Goal: Transaction & Acquisition: Purchase product/service

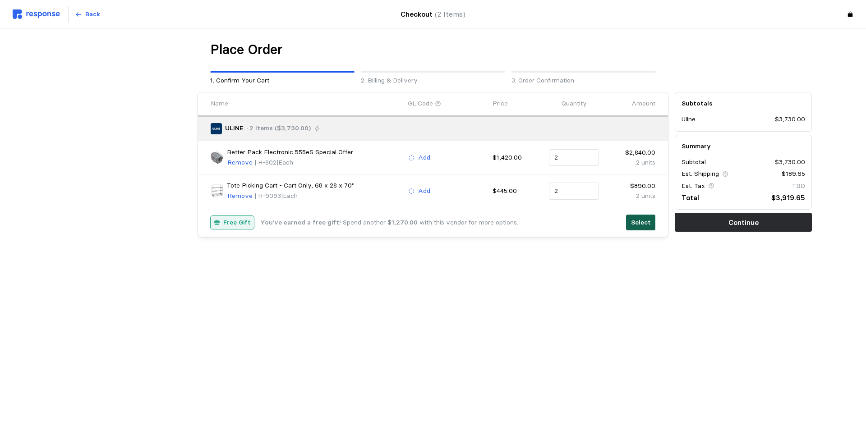
click at [645, 217] on button "Select" at bounding box center [640, 223] width 29 height 16
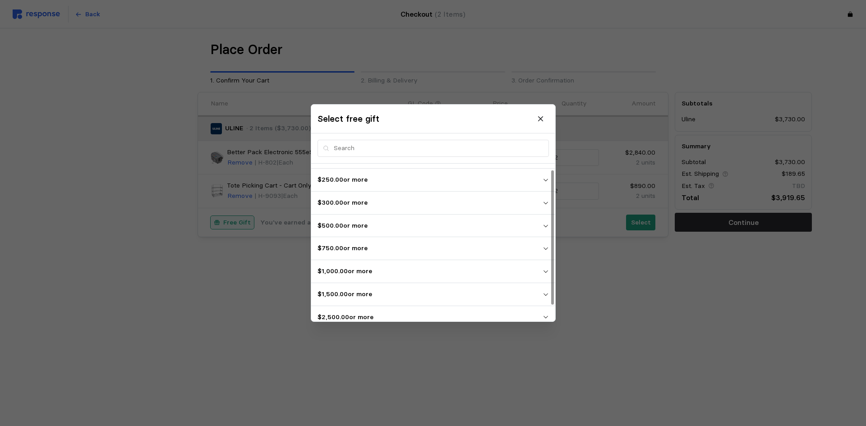
scroll to position [25, 0]
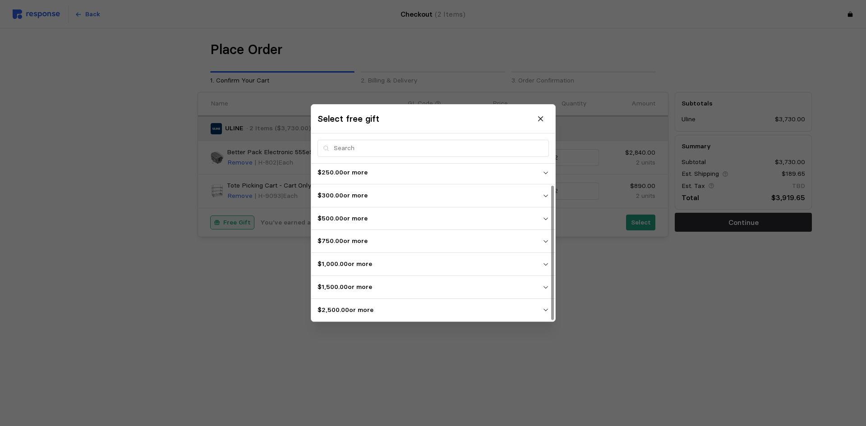
click at [444, 313] on p "$2,500.00 or more" at bounding box center [429, 310] width 225 height 10
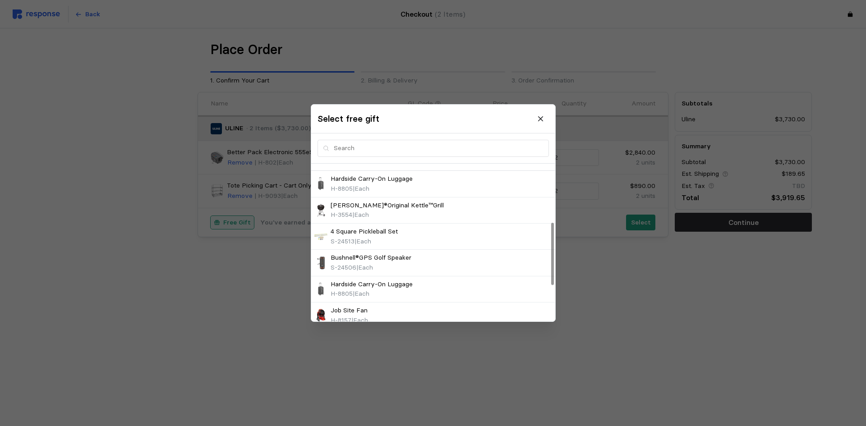
scroll to position [205, 0]
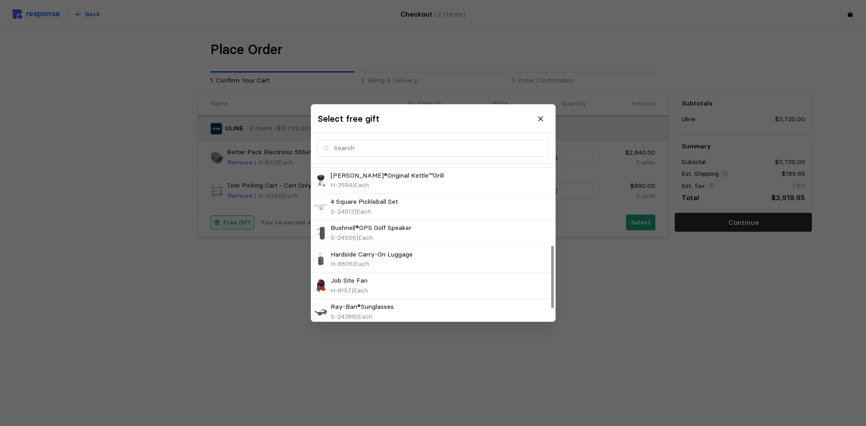
drag, startPoint x: 386, startPoint y: 285, endPoint x: 688, endPoint y: 306, distance: 302.8
click at [386, 285] on div "Job Site Fan H-8157 | Each" at bounding box center [433, 285] width 238 height 19
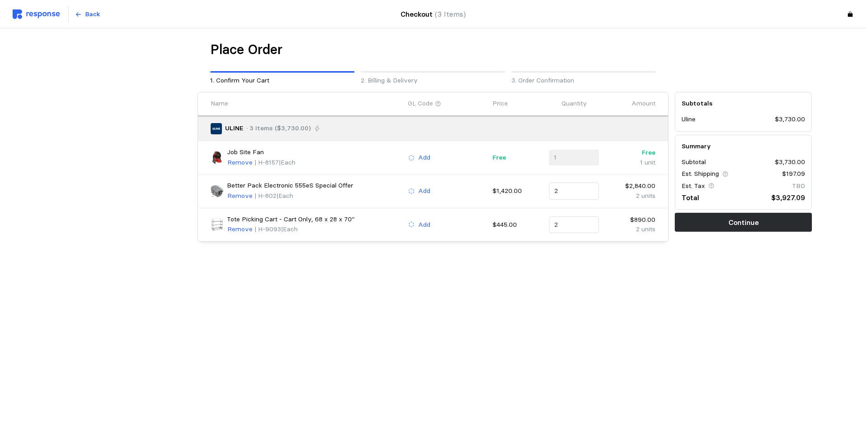
click at [572, 157] on div "1" at bounding box center [574, 158] width 50 height 16
click at [238, 161] on p "Remove" at bounding box center [239, 163] width 25 height 10
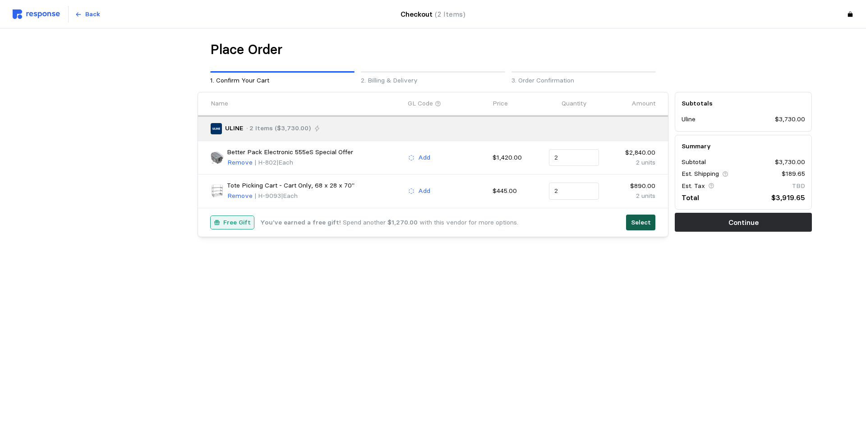
click at [631, 226] on button "Select" at bounding box center [640, 223] width 29 height 16
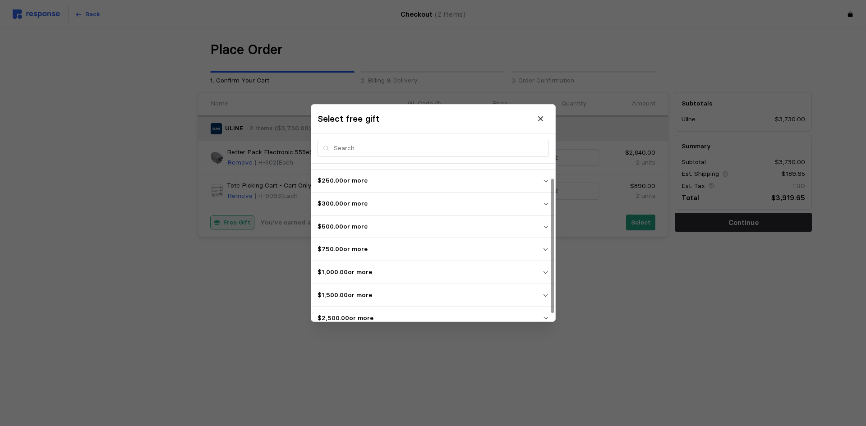
scroll to position [25, 0]
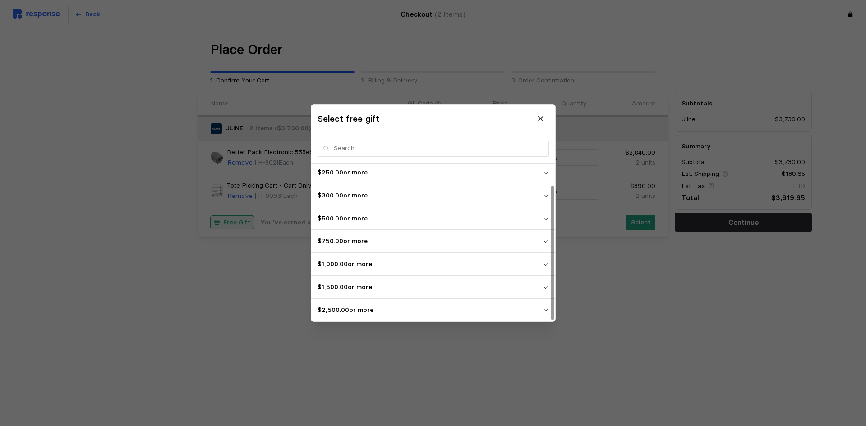
click at [533, 308] on p "$2,500.00 or more" at bounding box center [429, 310] width 225 height 10
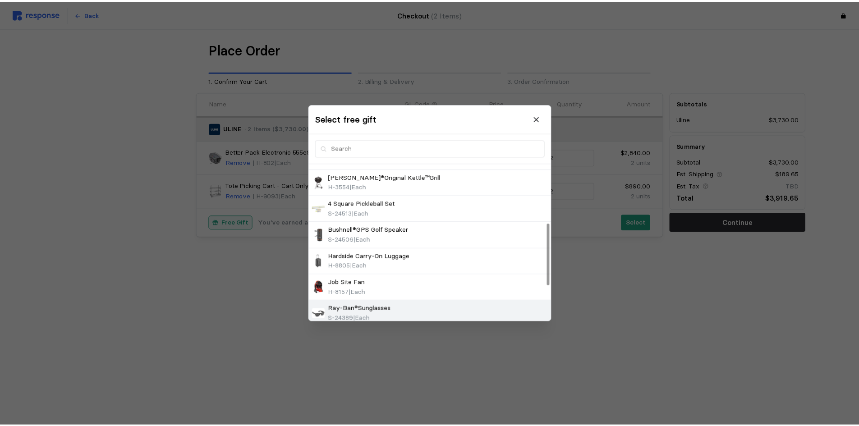
scroll to position [235, 0]
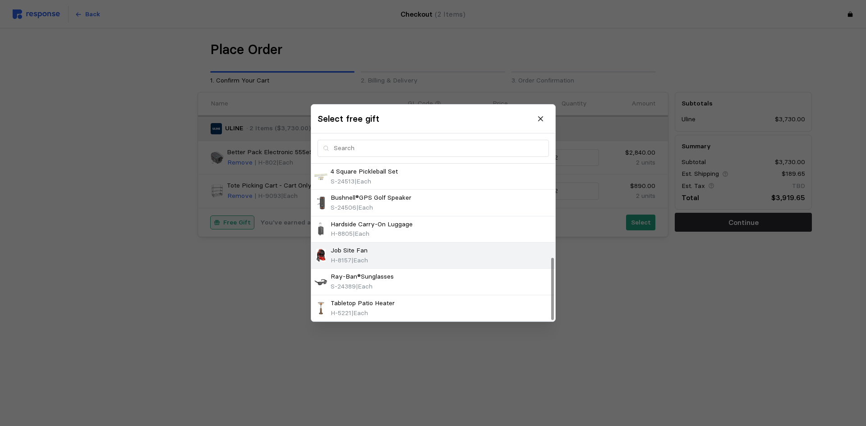
click at [368, 251] on div "Job Site Fan" at bounding box center [349, 251] width 37 height 10
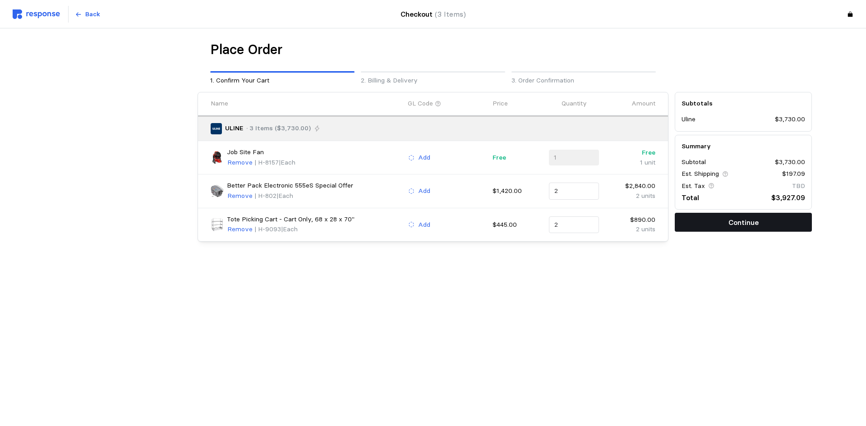
click at [736, 221] on p "Continue" at bounding box center [743, 222] width 30 height 11
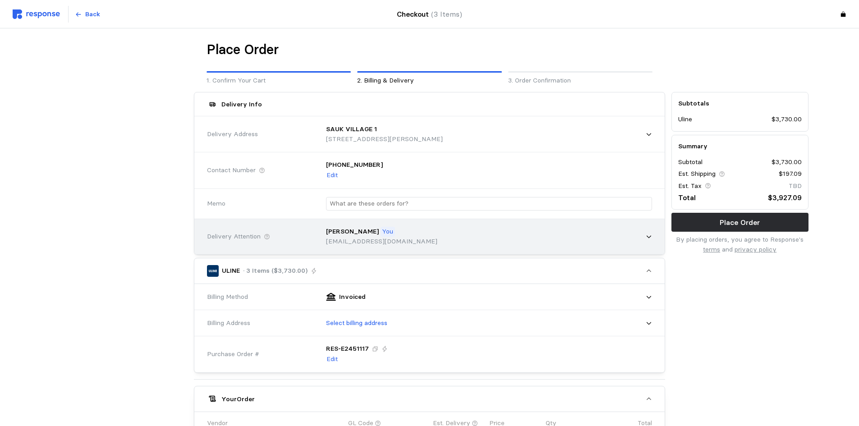
click at [391, 232] on div "[PERSON_NAME] You [EMAIL_ADDRESS][DOMAIN_NAME]" at bounding box center [486, 236] width 332 height 32
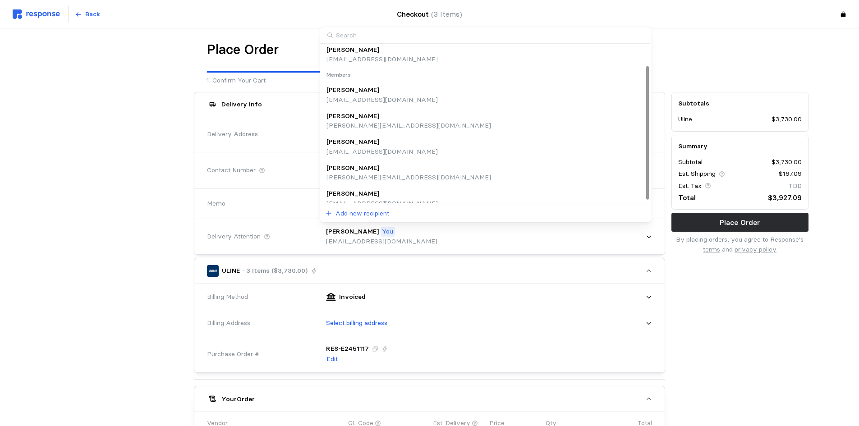
scroll to position [27, 0]
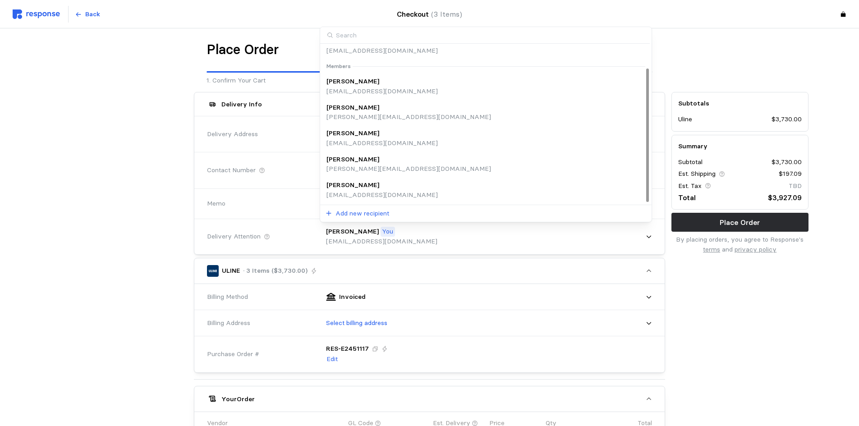
click at [370, 184] on div "[PERSON_NAME]" at bounding box center [381, 185] width 111 height 10
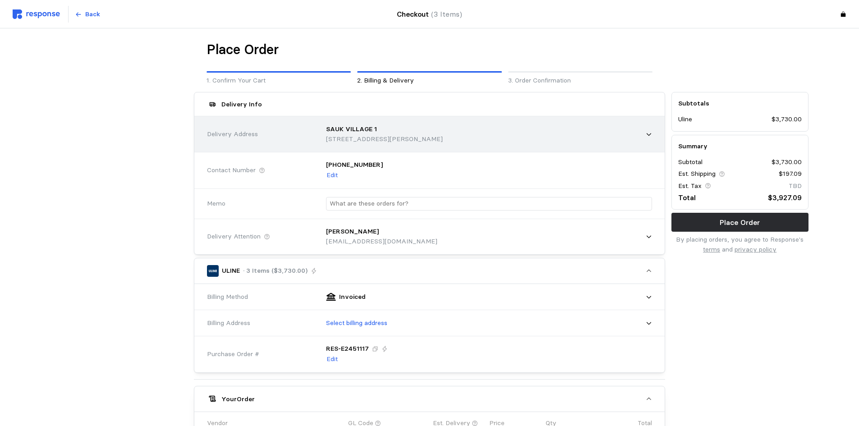
click at [647, 133] on icon at bounding box center [649, 134] width 6 height 6
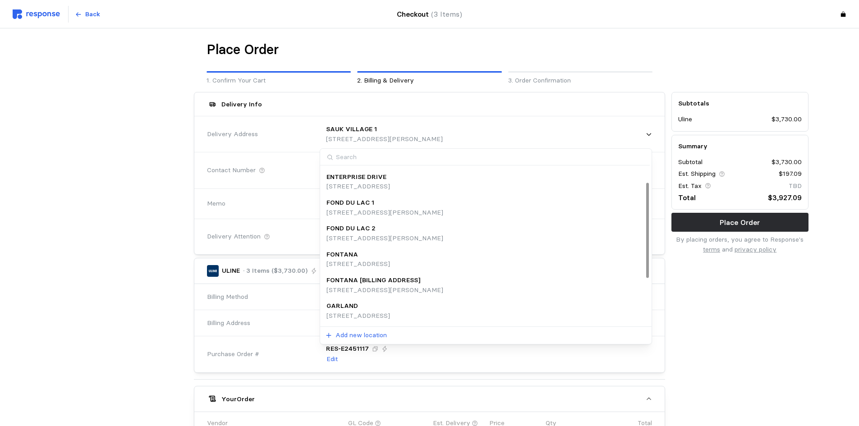
scroll to position [90, 0]
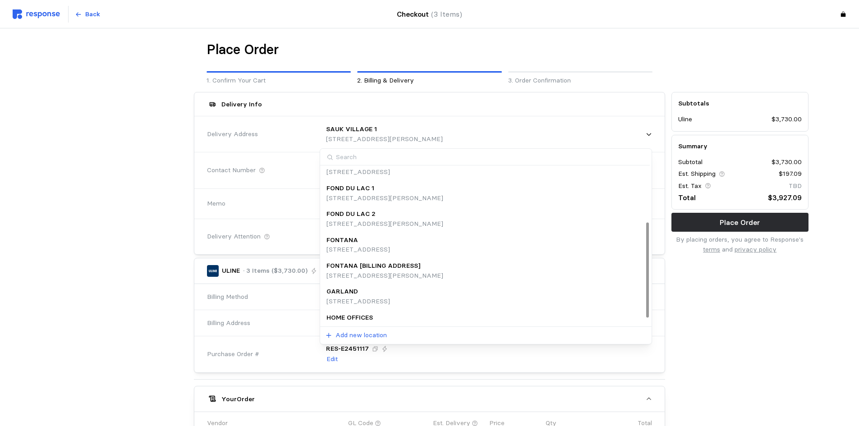
click at [390, 252] on p "[STREET_ADDRESS]" at bounding box center [358, 250] width 64 height 10
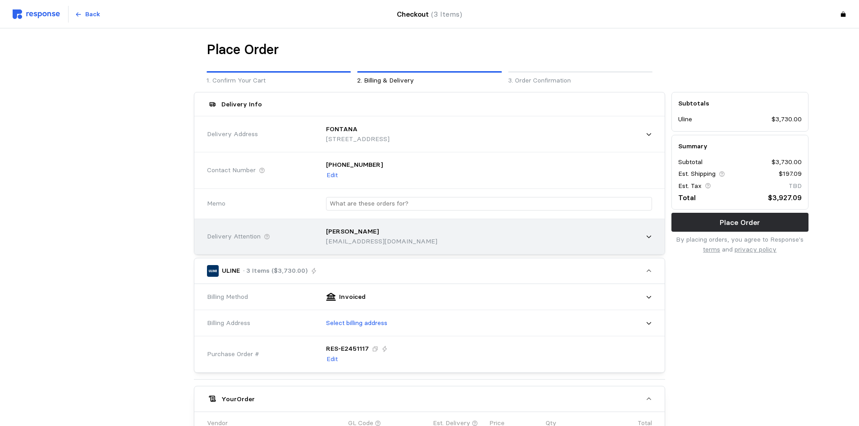
click at [407, 237] on div "[PERSON_NAME] [EMAIL_ADDRESS][DOMAIN_NAME]" at bounding box center [486, 236] width 332 height 32
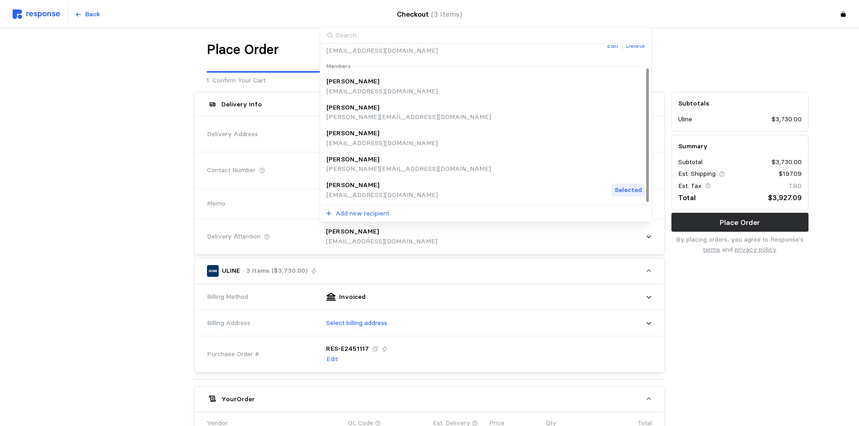
click at [363, 54] on p "[EMAIL_ADDRESS][DOMAIN_NAME]" at bounding box center [381, 51] width 111 height 10
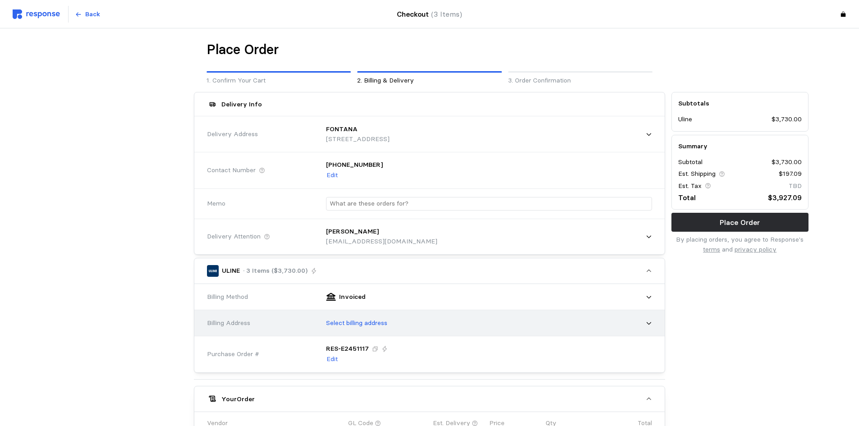
click at [367, 321] on p "Select billing address" at bounding box center [356, 323] width 61 height 10
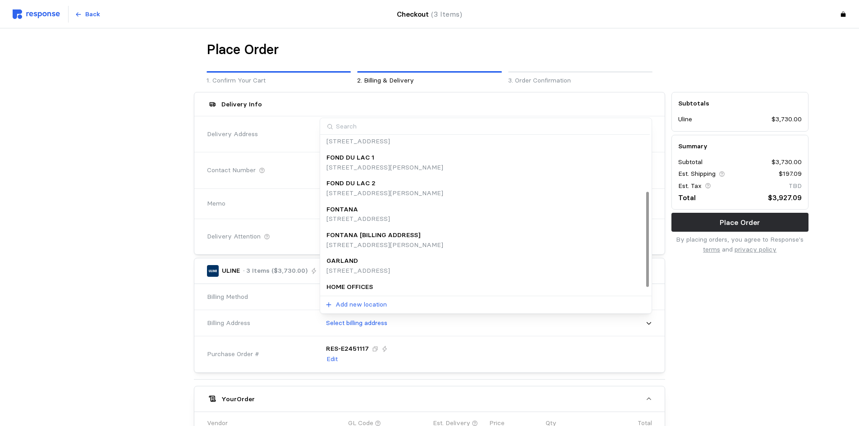
click at [378, 218] on p "[STREET_ADDRESS]" at bounding box center [358, 219] width 64 height 10
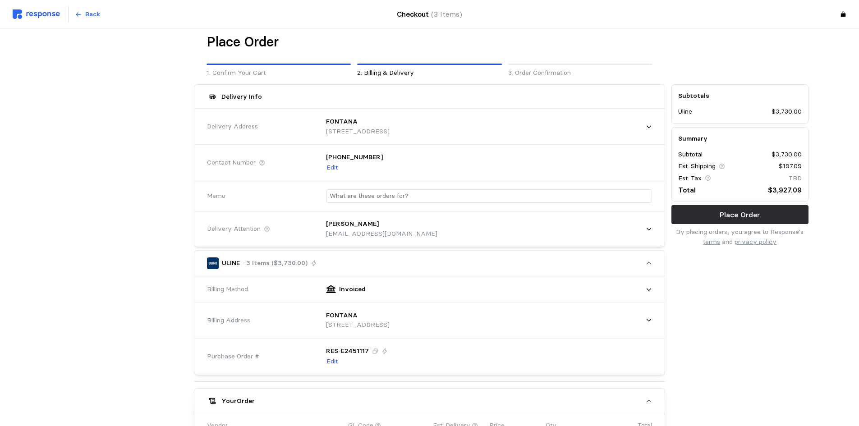
scroll to position [0, 0]
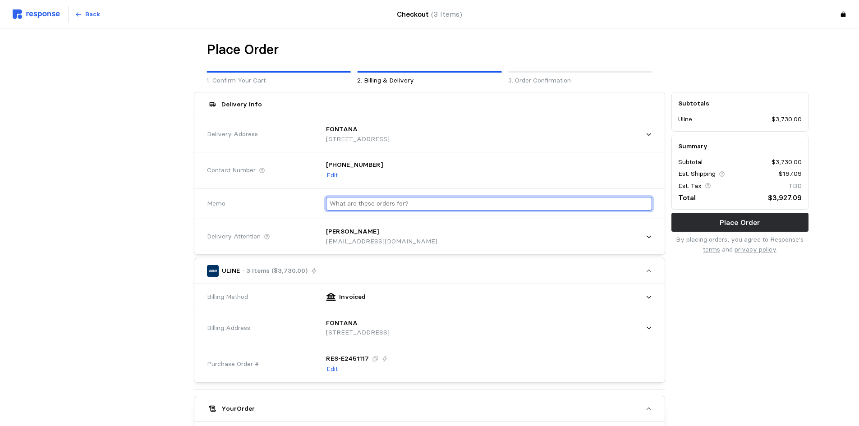
click at [444, 207] on input "text" at bounding box center [489, 203] width 319 height 13
type input "VEKP - Pick Carts/Tapers"
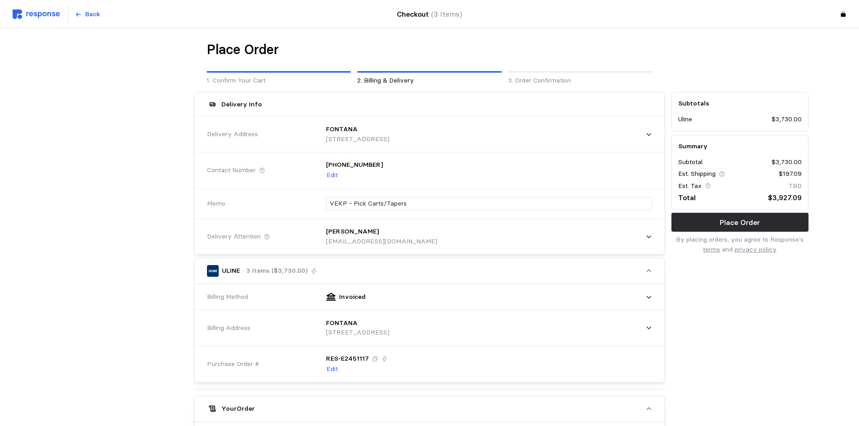
click at [732, 305] on div "Subtotals Uline $3,730.00 Summary Subtotal $3,730.00 Est. Shipping $197.09 Est.…" at bounding box center [739, 377] width 143 height 576
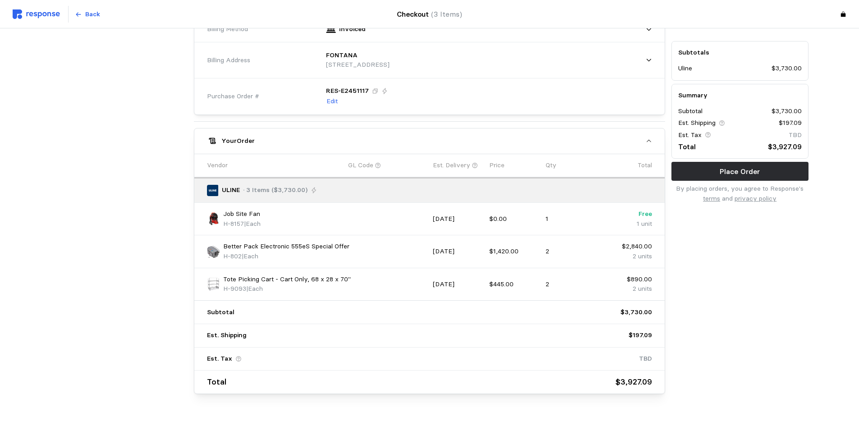
scroll to position [286, 0]
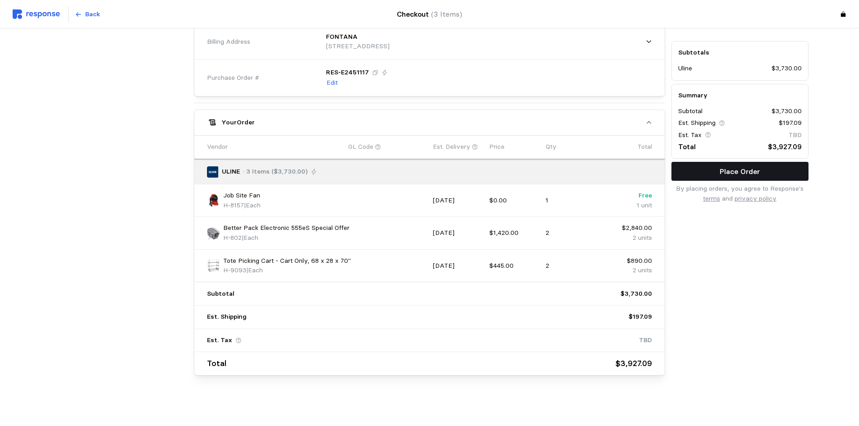
click at [730, 173] on p "Place Order" at bounding box center [740, 171] width 40 height 11
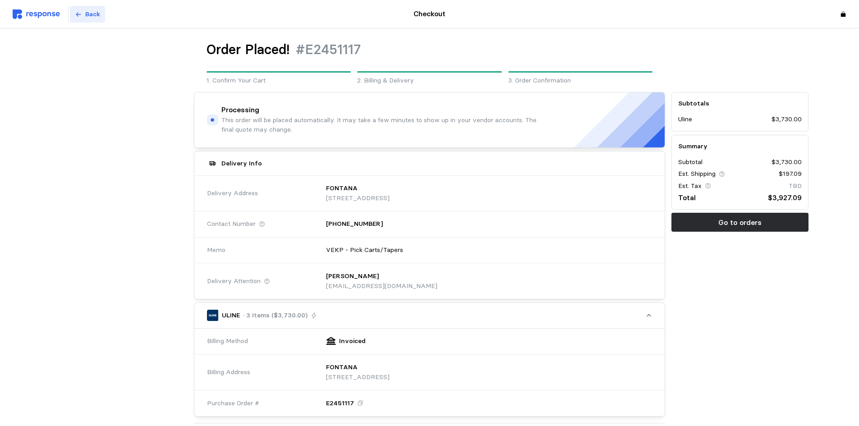
click at [92, 16] on p "Back" at bounding box center [92, 14] width 15 height 10
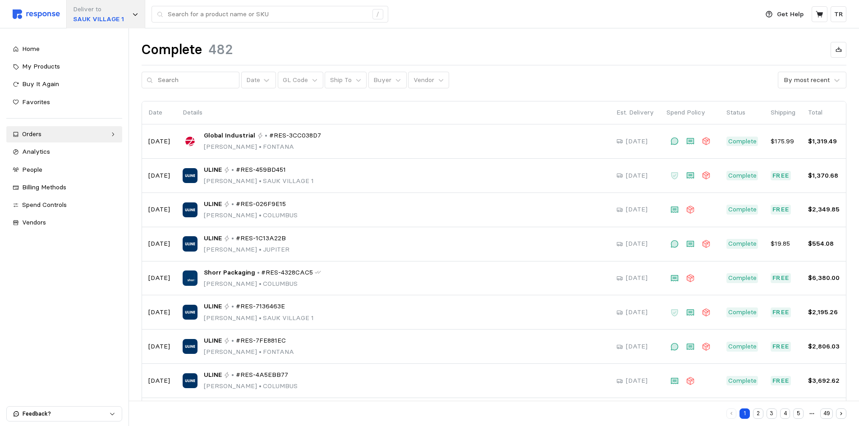
click at [133, 13] on icon at bounding box center [135, 14] width 6 height 6
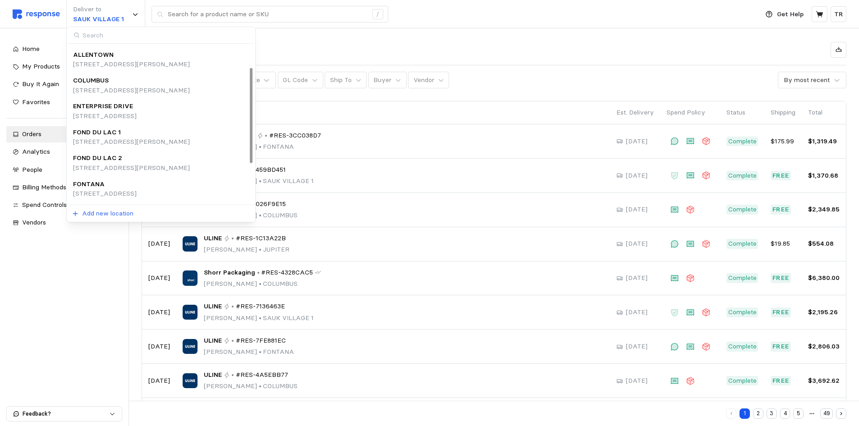
scroll to position [45, 0]
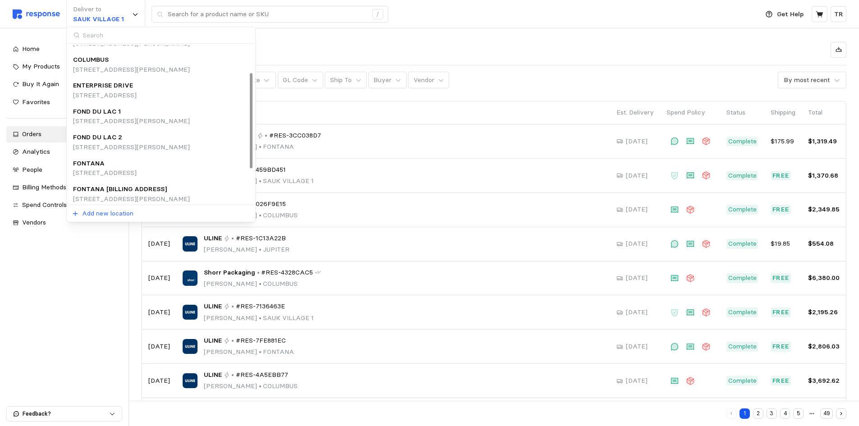
click at [120, 166] on div "FONTANA" at bounding box center [105, 164] width 64 height 10
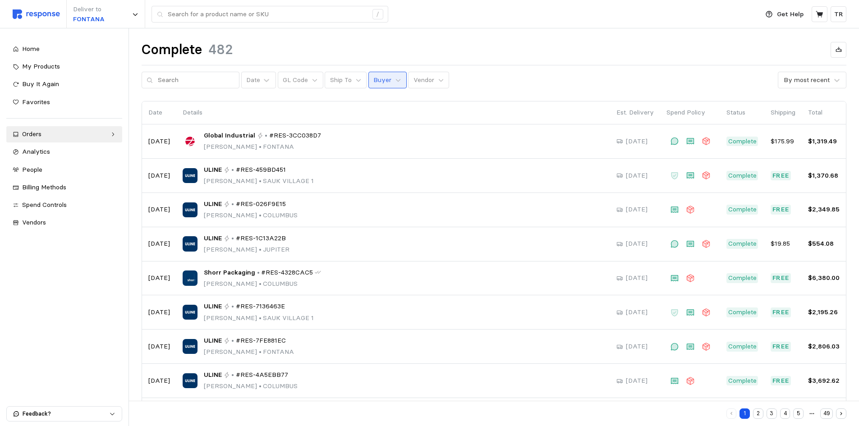
click at [383, 83] on button "Buyer" at bounding box center [387, 80] width 38 height 17
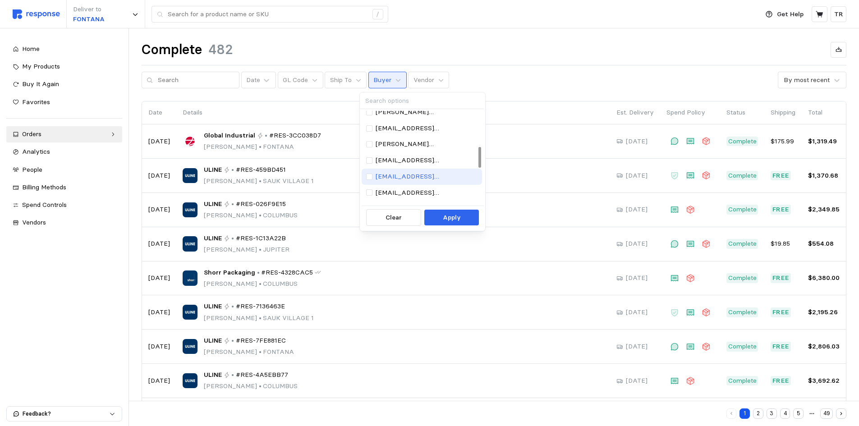
scroll to position [180, 0]
click at [411, 176] on p "[EMAIL_ADDRESS][DOMAIN_NAME]" at bounding box center [427, 180] width 102 height 10
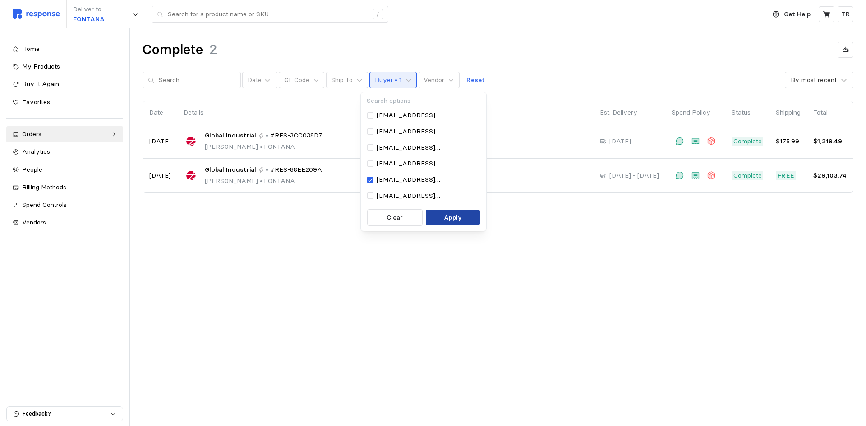
click at [445, 218] on p "Apply" at bounding box center [453, 218] width 18 height 10
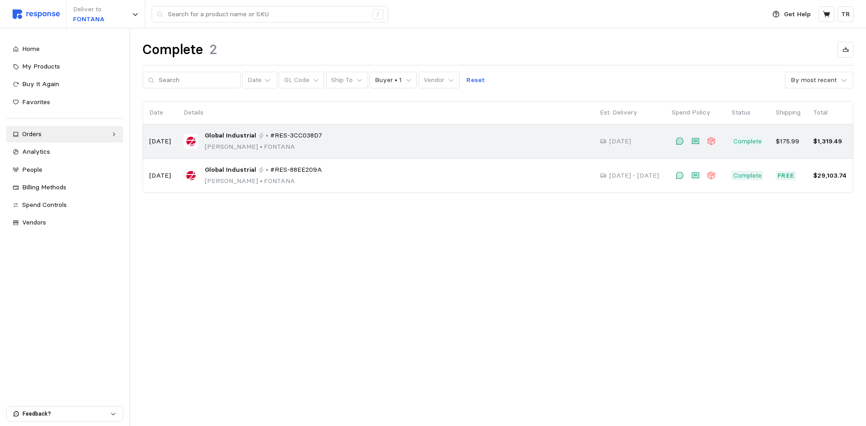
click at [236, 134] on span "Global Industrial" at bounding box center [230, 136] width 51 height 10
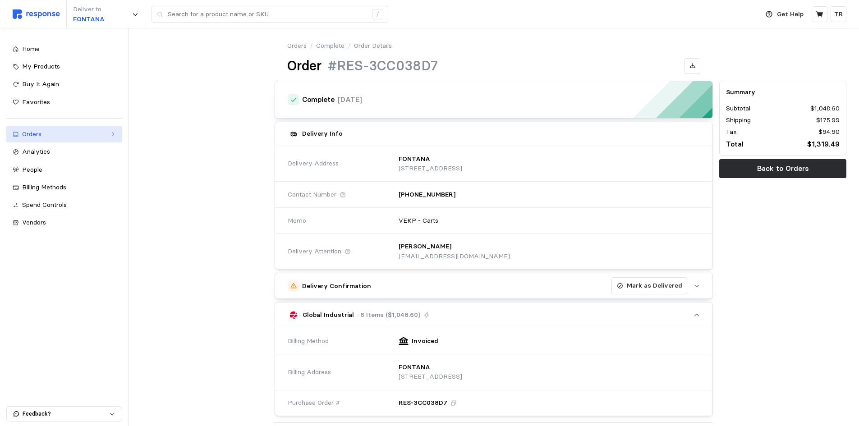
click at [51, 136] on div "Orders" at bounding box center [64, 134] width 84 height 10
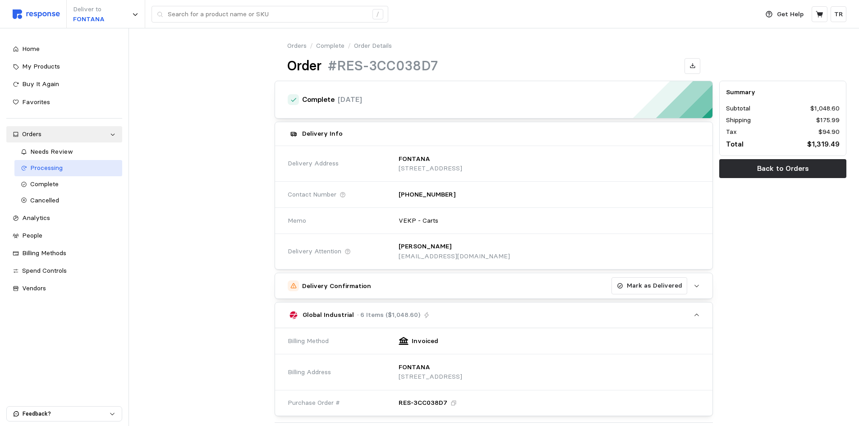
click at [44, 168] on span "Processing" at bounding box center [46, 168] width 32 height 8
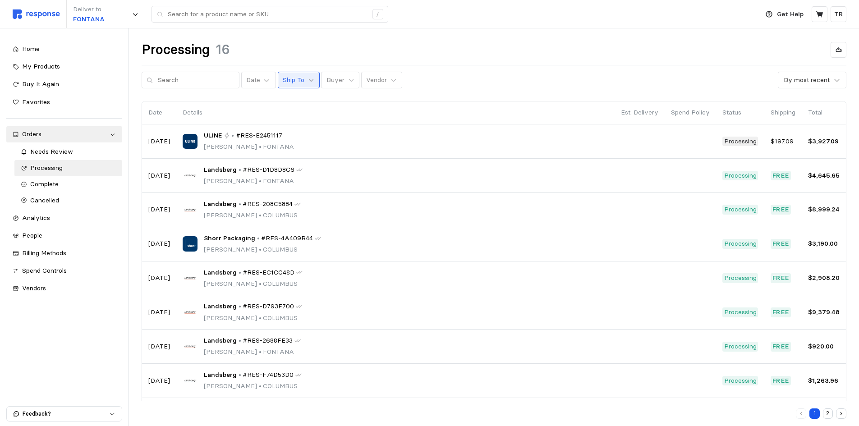
click at [308, 82] on icon at bounding box center [311, 80] width 6 height 6
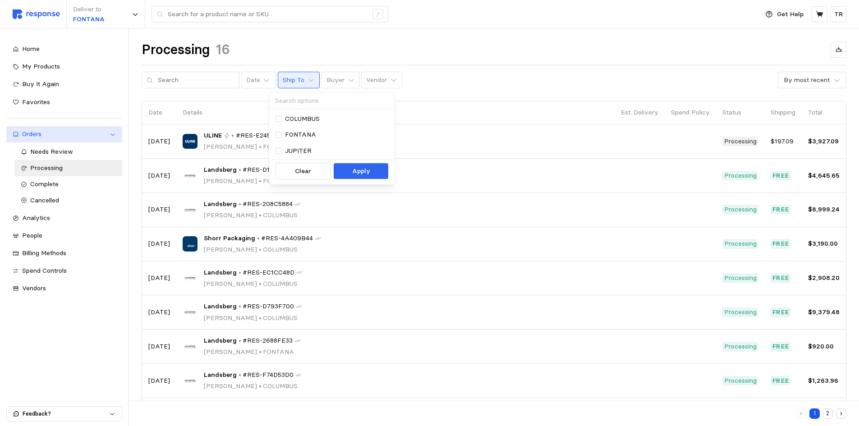
click at [41, 132] on div "Orders" at bounding box center [64, 134] width 84 height 10
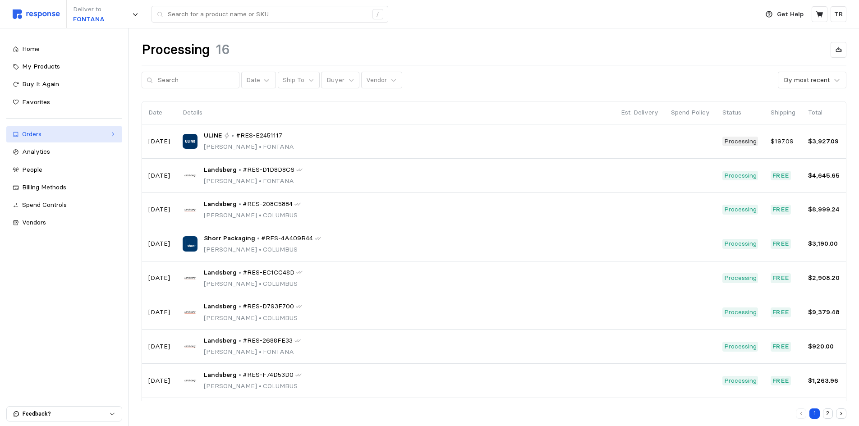
click at [52, 137] on div "Orders" at bounding box center [64, 134] width 84 height 10
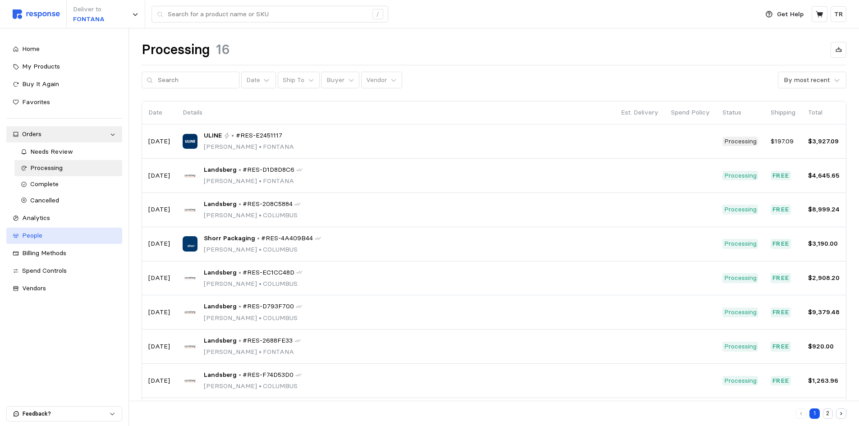
click at [29, 233] on span "People" at bounding box center [32, 235] width 20 height 8
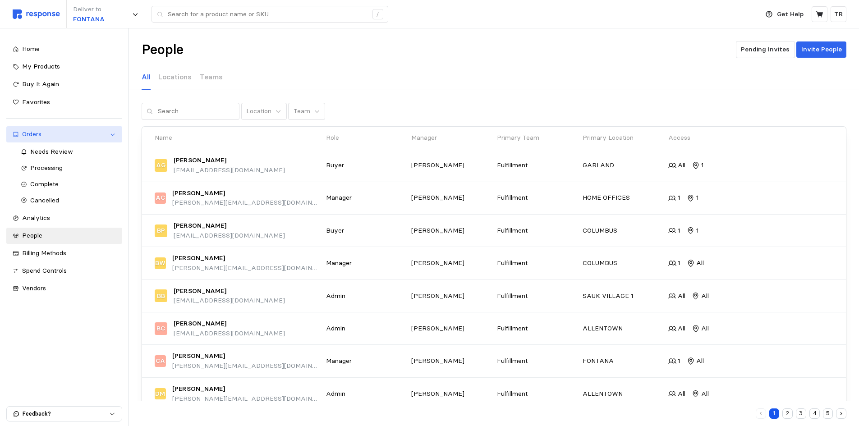
click at [41, 133] on div "Orders" at bounding box center [64, 134] width 84 height 10
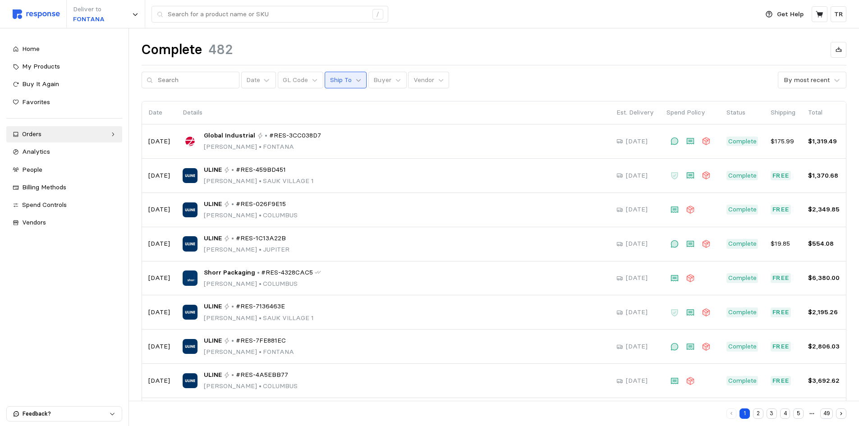
click at [355, 83] on icon at bounding box center [358, 80] width 6 height 6
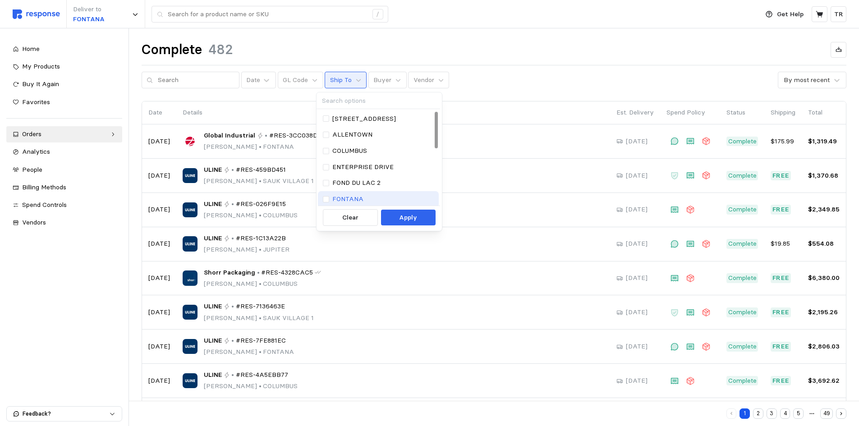
click at [341, 198] on p "FONTANA" at bounding box center [347, 199] width 31 height 10
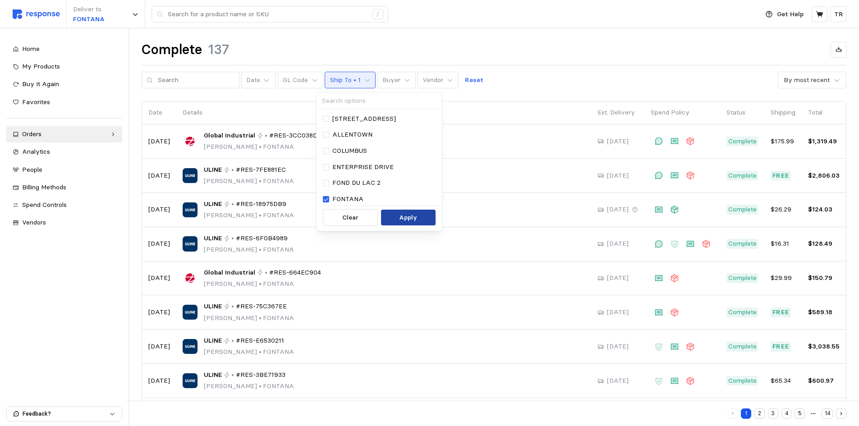
click at [403, 220] on p "Apply" at bounding box center [408, 218] width 18 height 10
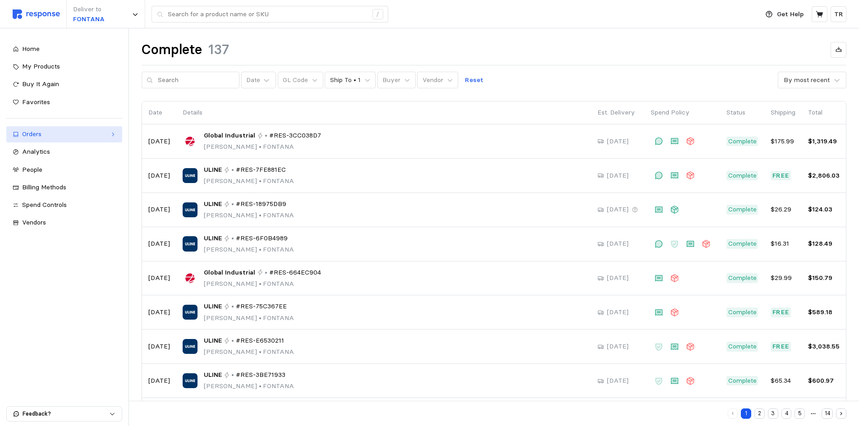
click at [97, 135] on div "Orders" at bounding box center [64, 134] width 84 height 10
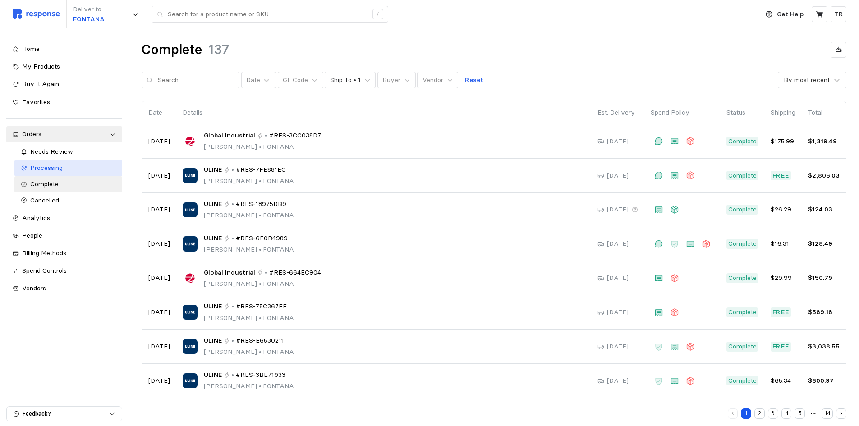
click at [60, 168] on span "Processing" at bounding box center [46, 168] width 32 height 8
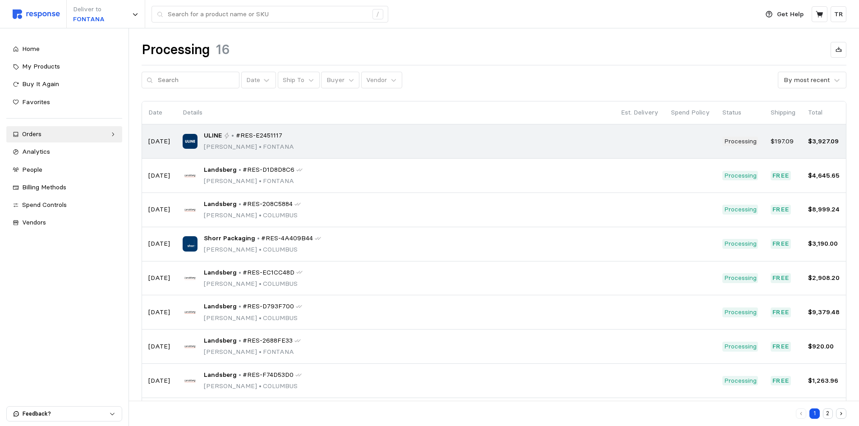
click at [235, 142] on p "[PERSON_NAME] • [PERSON_NAME]" at bounding box center [249, 147] width 90 height 10
